Goal: Task Accomplishment & Management: Use online tool/utility

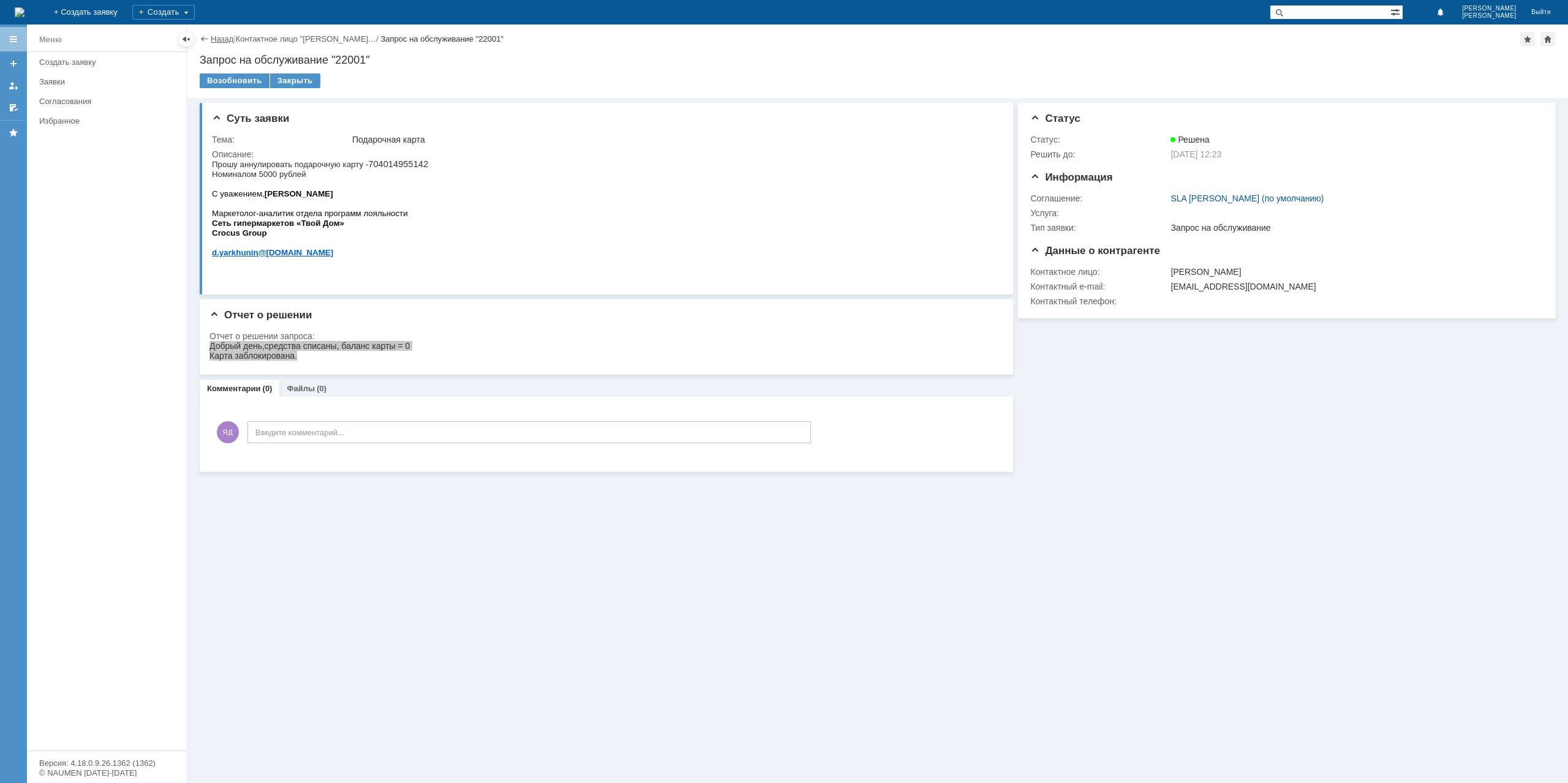
click at [229, 35] on link "Назад" at bounding box center [221, 39] width 23 height 9
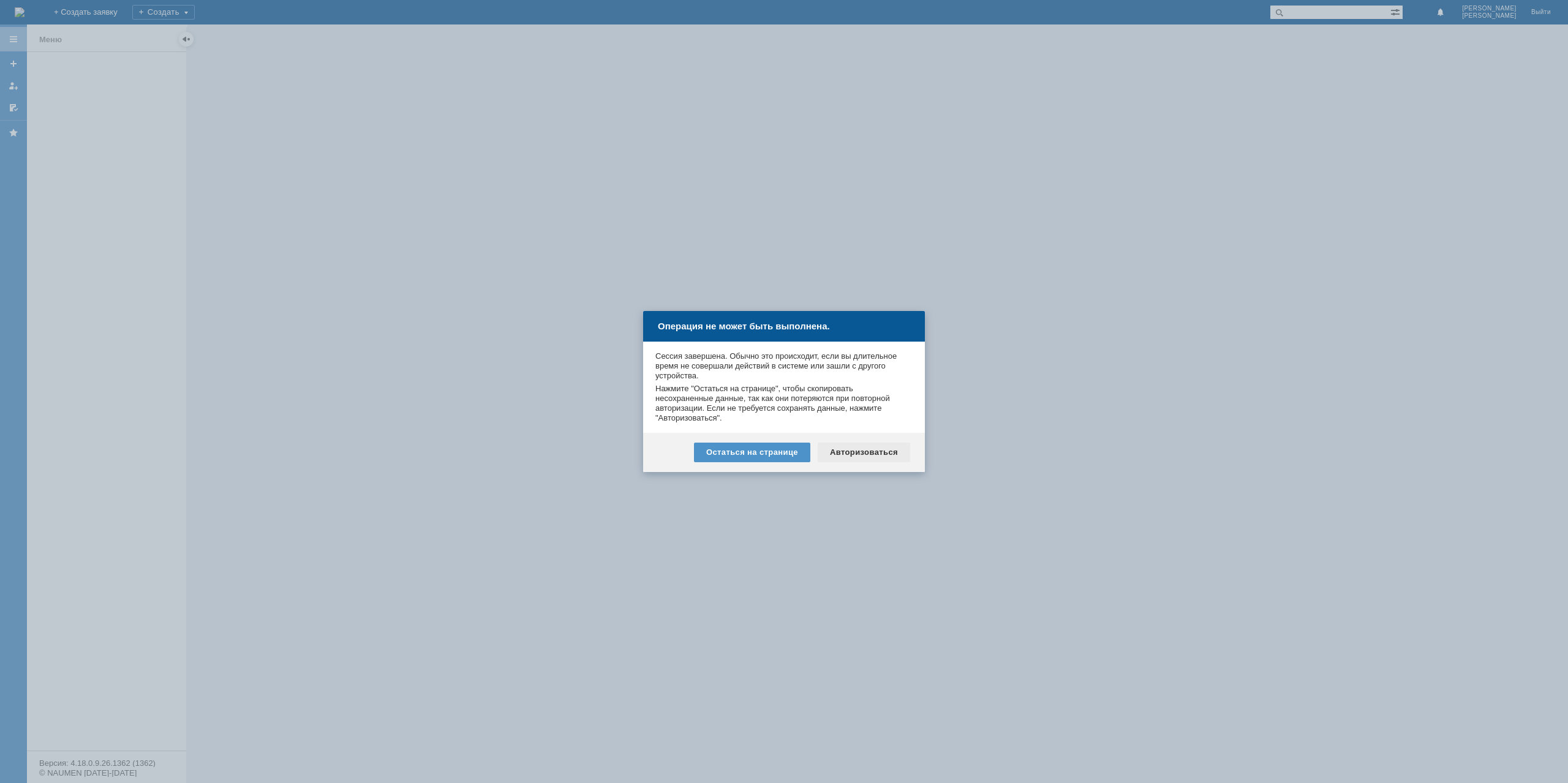
click at [887, 449] on div "Авторизоваться" at bounding box center [863, 453] width 93 height 20
